Goal: Contribute content

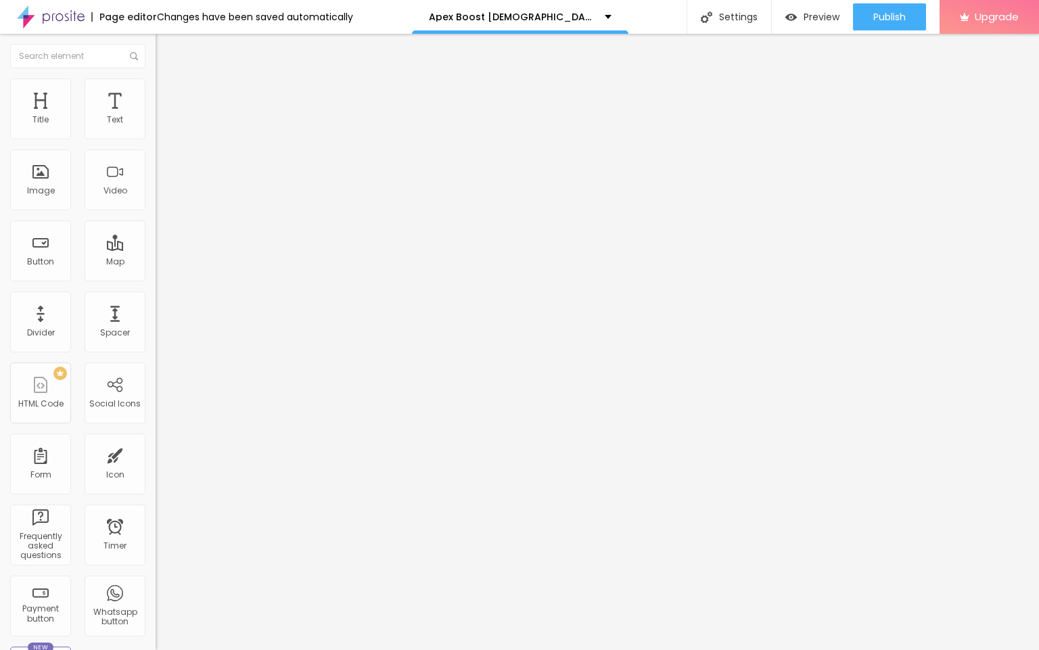
click at [156, 127] on input "entre em contato" at bounding box center [237, 121] width 162 height 14
paste input "👇❗❗𝐒𝐡𝐨𝐩𝐍𝐨𝐰❗❗👇"
type input "👇❗❗𝐒𝐡𝐨𝐩𝐍𝐨𝐰❗❗👇"
click at [156, 279] on input "https://" at bounding box center [237, 272] width 162 height 14
click at [156, 116] on span "Change image" at bounding box center [192, 111] width 72 height 12
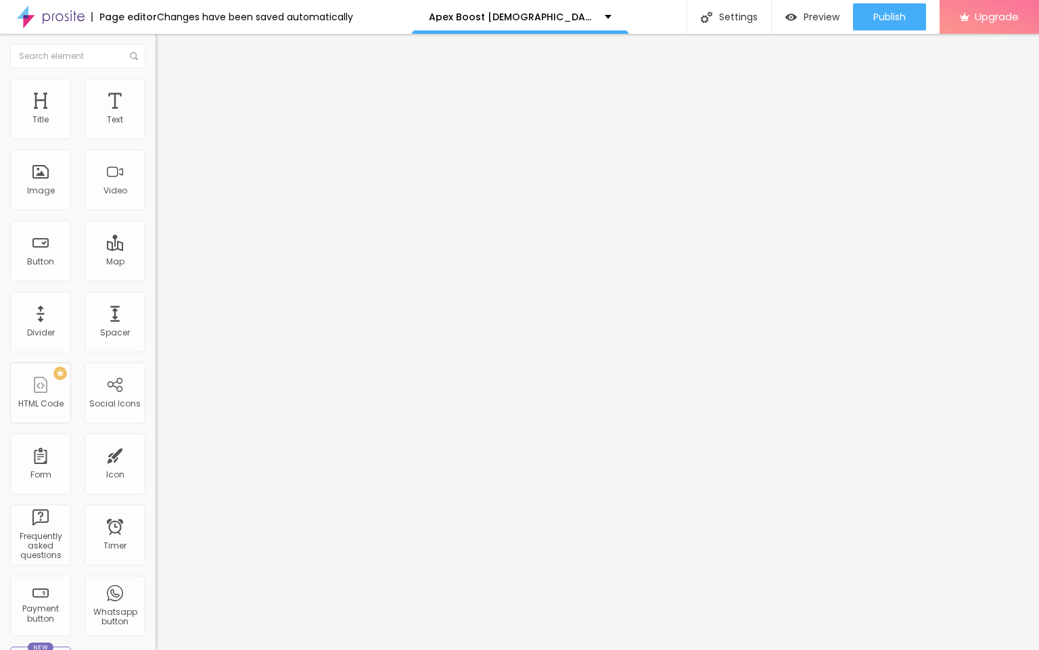
click at [156, 277] on input "https://" at bounding box center [237, 271] width 162 height 14
paste input "[DOMAIN_NAME][URL][DEMOGRAPHIC_DATA][MEDICAL_DATA]"
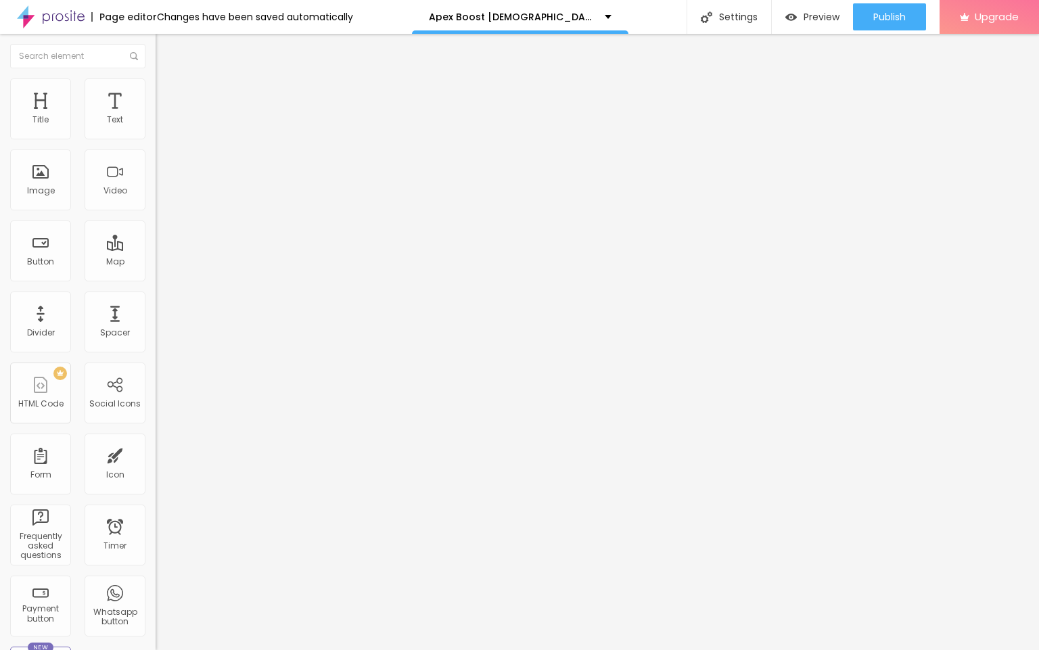
scroll to position [0, 98]
type input "[URL][DOMAIN_NAME][DEMOGRAPHIC_DATA][MEDICAL_DATA]"
click at [156, 263] on div "URL" at bounding box center [234, 261] width 156 height 8
click at [156, 277] on input "https://" at bounding box center [237, 272] width 162 height 14
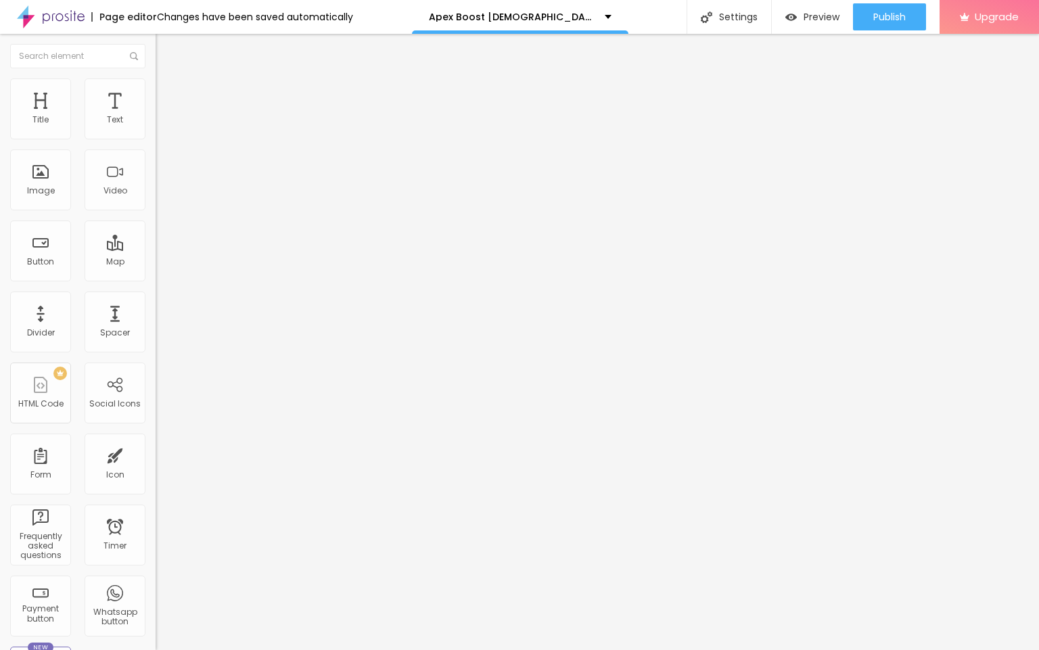
paste input "[DOMAIN_NAME][URL][DEMOGRAPHIC_DATA][MEDICAL_DATA]"
type input "[URL][DOMAIN_NAME][DEMOGRAPHIC_DATA][MEDICAL_DATA]"
click at [682, 12] on span "Publish" at bounding box center [890, 17] width 32 height 11
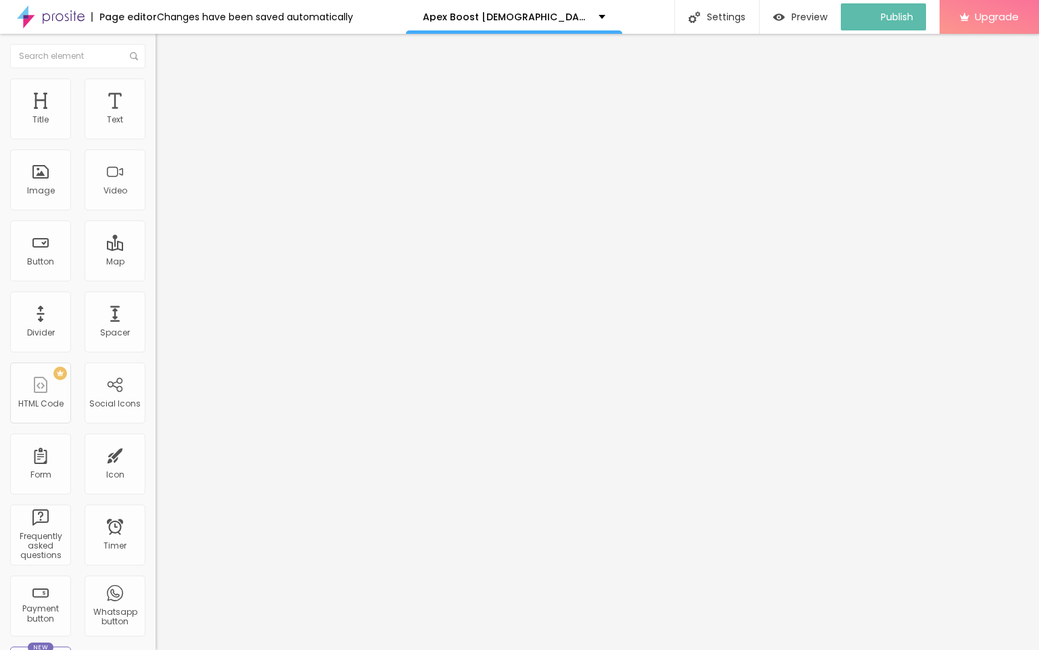
click at [65, 13] on img at bounding box center [51, 17] width 68 height 34
